Goal: Task Accomplishment & Management: Manage account settings

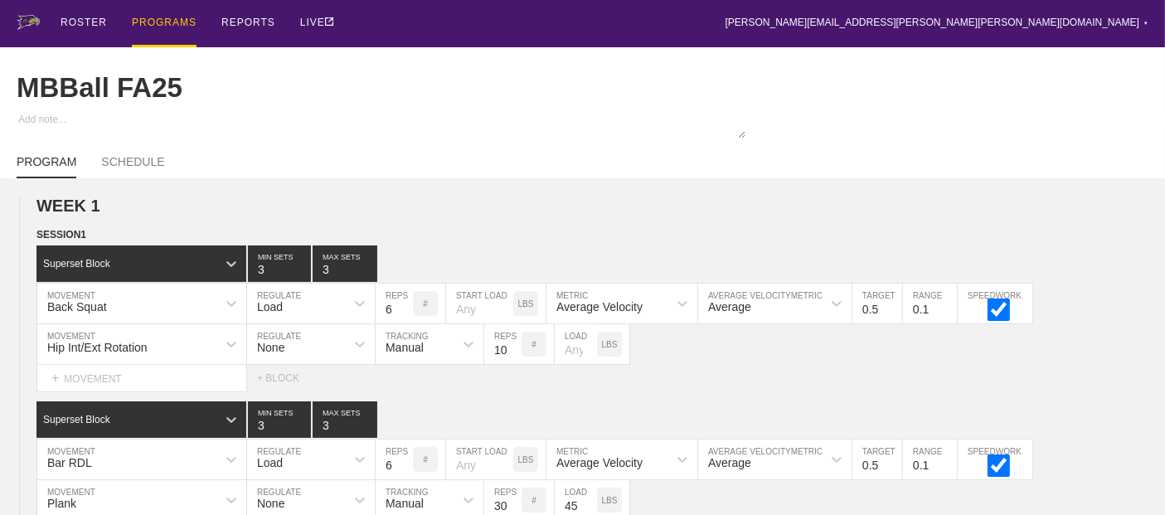
click at [168, 22] on div "PROGRAMS" at bounding box center [164, 23] width 65 height 47
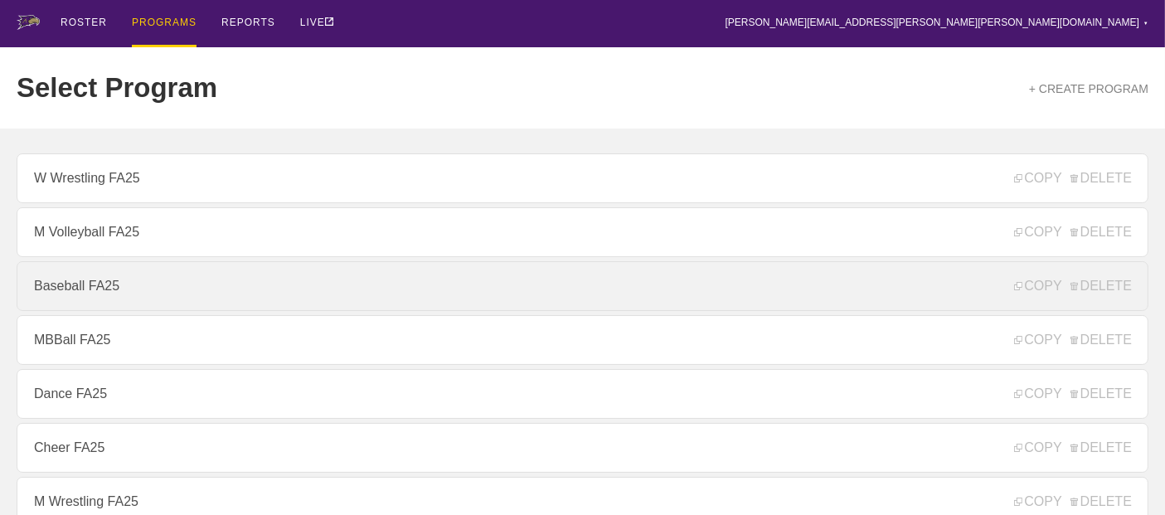
click at [78, 291] on link "Baseball FA25" at bounding box center [583, 286] width 1132 height 50
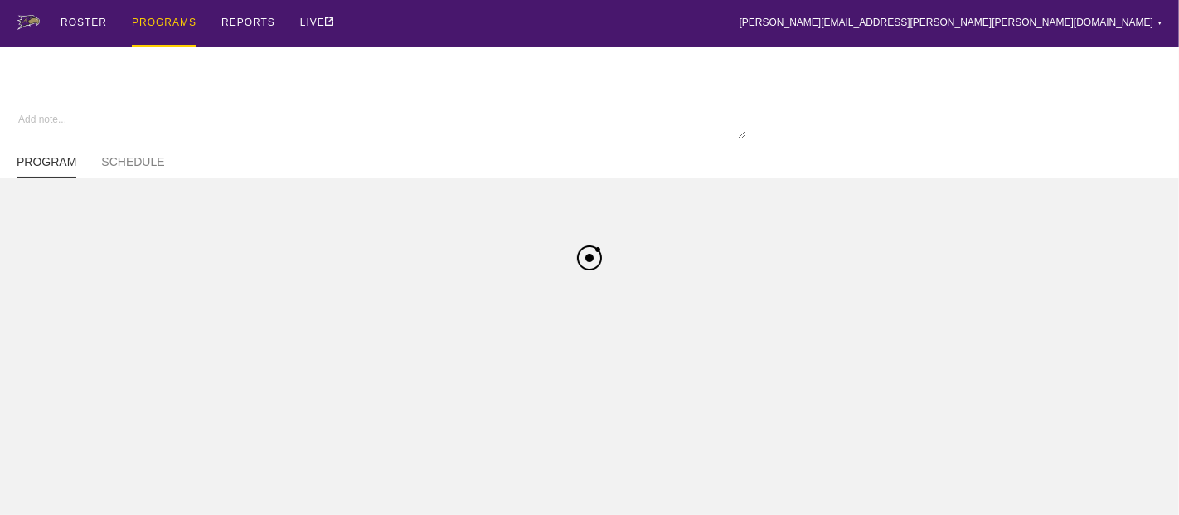
type textarea "x"
type input "Baseball FA25"
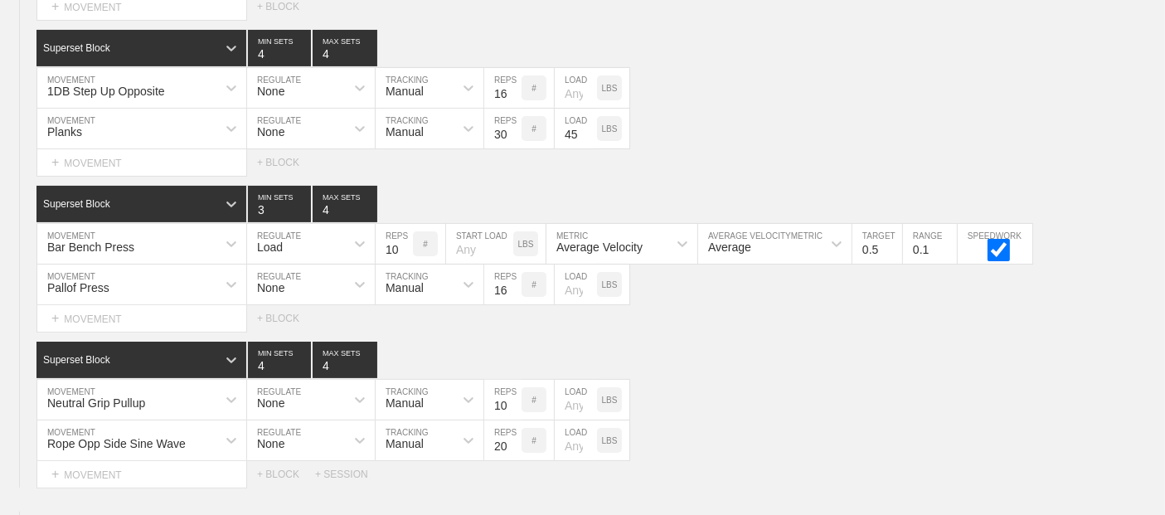
scroll to position [6659, 0]
